Goal: Check status

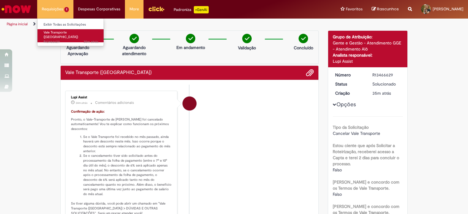
scroll to position [61, 0]
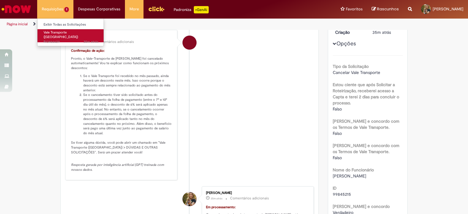
click at [83, 40] on span "35m atrás 35 minutos atrás R13466629" at bounding box center [71, 42] width 55 height 5
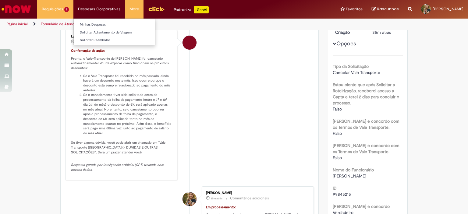
click at [90, 10] on li "Despesas Corporativas Minhas Despesas Solicitar Adiantamento de Viagem Solicita…" at bounding box center [99, 9] width 52 height 18
click at [97, 23] on link "Minhas Despesas" at bounding box center [114, 24] width 81 height 7
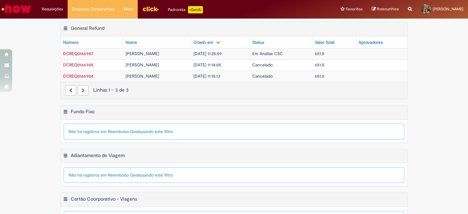
click at [83, 51] on span "DCREQ0166907" at bounding box center [78, 53] width 30 height 5
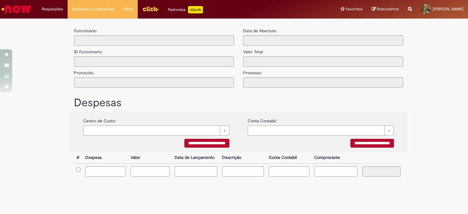
type input "**********"
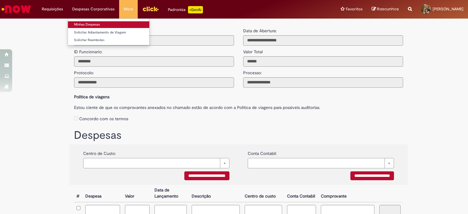
click at [94, 23] on link "Minhas Despesas" at bounding box center [108, 24] width 81 height 7
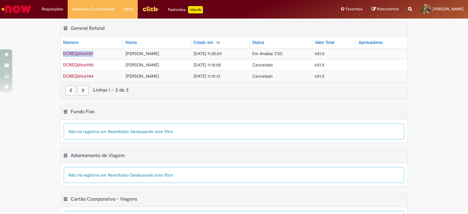
drag, startPoint x: 60, startPoint y: 56, endPoint x: 104, endPoint y: 54, distance: 43.4
click at [104, 54] on td "DCREQ0166907" at bounding box center [92, 53] width 63 height 11
copy span "DCREQ0166907"
click at [457, 124] on div "Exportar como PDF Exportar como Excel Exportar como CSV Fundo Fixo Tabela - Pág…" at bounding box center [234, 127] width 468 height 44
click at [84, 54] on span "DCREQ0166907" at bounding box center [78, 53] width 30 height 5
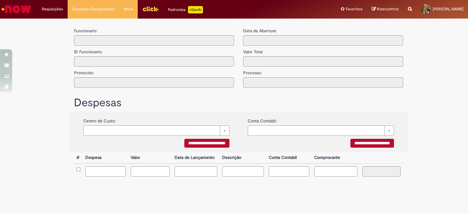
type input "**********"
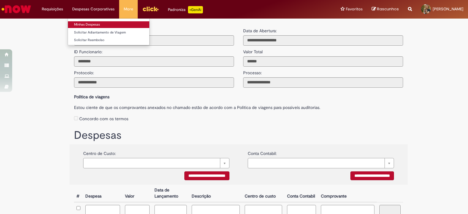
click at [89, 23] on link "Minhas Despesas" at bounding box center [108, 24] width 81 height 7
